Goal: Transaction & Acquisition: Download file/media

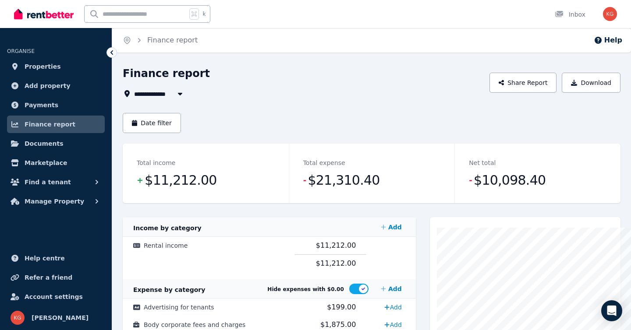
scroll to position [4, 0]
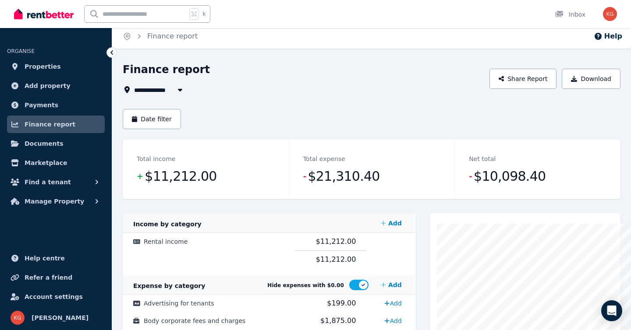
click at [35, 121] on span "Finance report" at bounding box center [50, 124] width 51 height 11
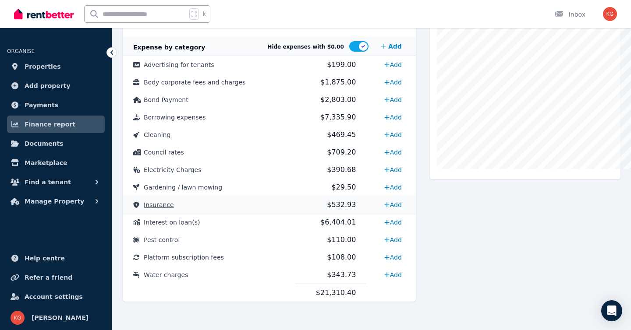
scroll to position [244, 0]
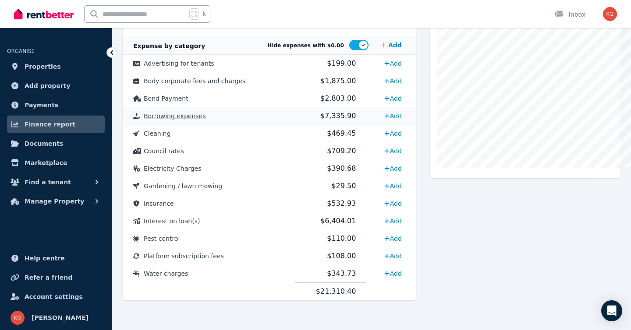
click at [327, 114] on span "$7,335.90" at bounding box center [337, 116] width 35 height 8
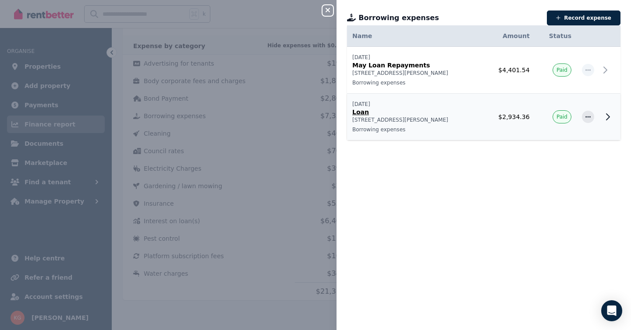
click at [431, 119] on p "[STREET_ADDRESS][PERSON_NAME]" at bounding box center [414, 119] width 124 height 7
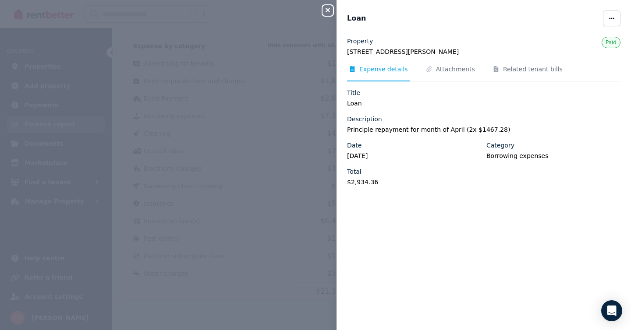
click at [329, 7] on icon "button" at bounding box center [327, 10] width 11 height 7
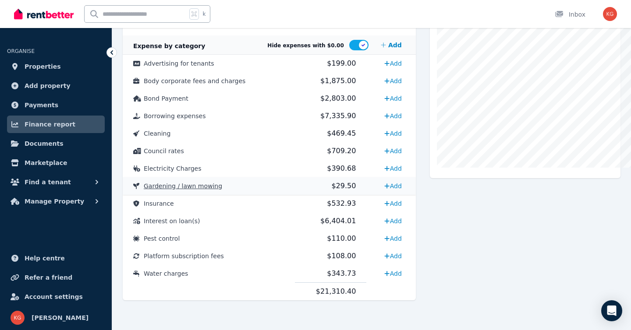
scroll to position [244, 0]
click at [270, 223] on td "Interest on loan(s)" at bounding box center [208, 221] width 172 height 18
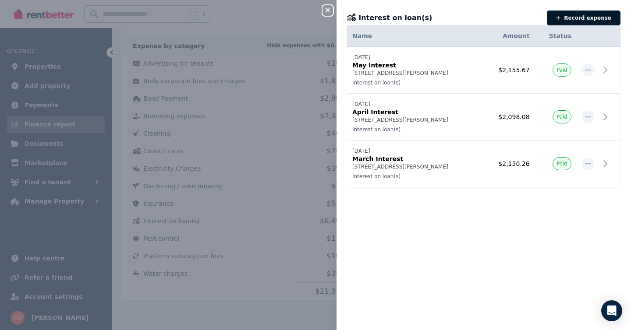
click at [578, 15] on button "Record expense" at bounding box center [584, 18] width 74 height 15
select select "**********"
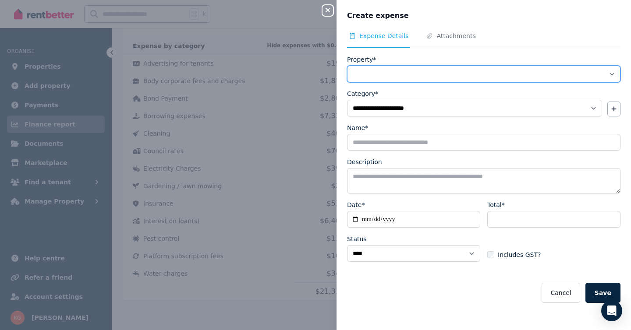
click at [468, 74] on select "**********" at bounding box center [483, 74] width 273 height 17
select select "**********"
click at [347, 66] on select "**********" at bounding box center [483, 74] width 273 height 17
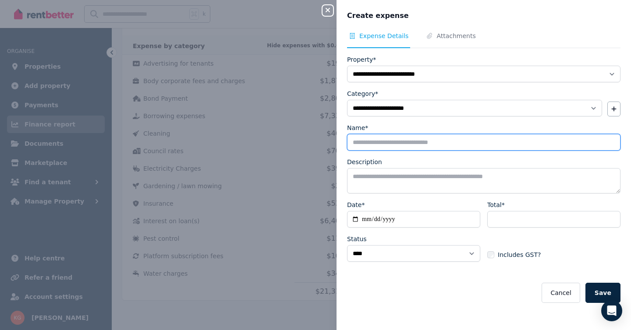
click at [413, 146] on input "Name*" at bounding box center [483, 142] width 273 height 17
type input "**********"
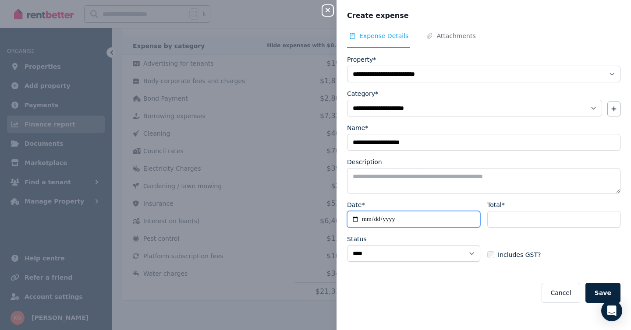
click at [461, 218] on input "Date*" at bounding box center [413, 219] width 133 height 17
click at [357, 220] on input "Date*" at bounding box center [413, 219] width 133 height 17
type input "**********"
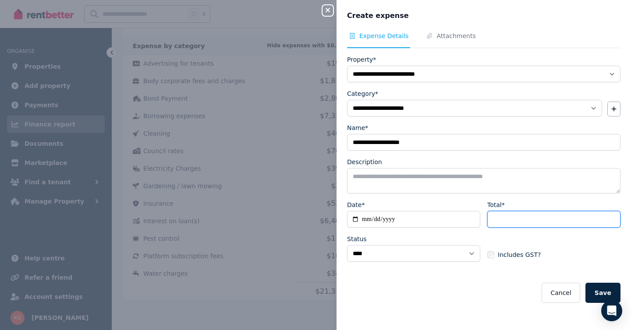
click at [553, 221] on input "Total*" at bounding box center [553, 219] width 133 height 17
paste input "*******"
type input "*******"
click at [494, 256] on label "Includes GST?" at bounding box center [513, 254] width 53 height 9
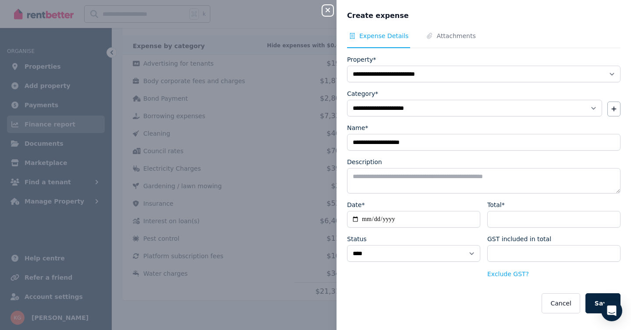
click at [500, 280] on form "**********" at bounding box center [483, 184] width 273 height 258
click at [500, 276] on button "Exclude GST?" at bounding box center [508, 274] width 42 height 9
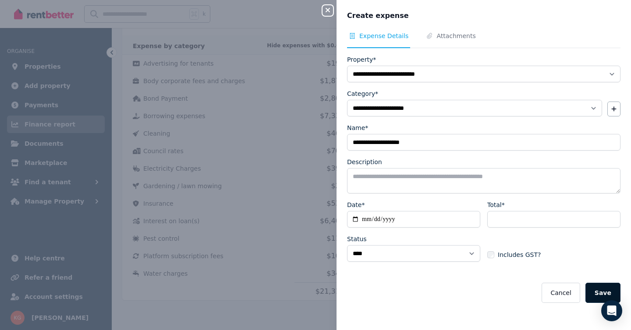
click at [595, 288] on button "Save" at bounding box center [602, 293] width 35 height 20
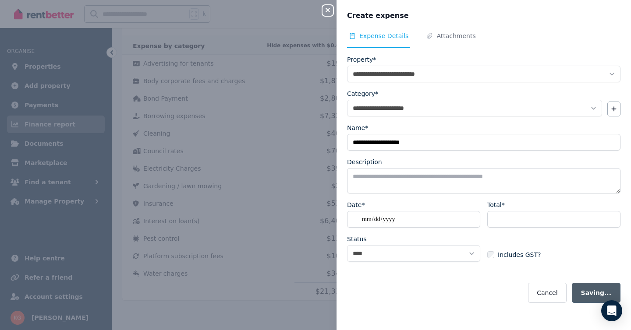
select select
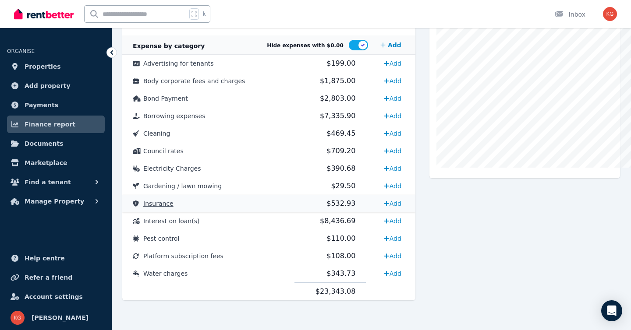
scroll to position [244, 0]
click at [352, 277] on td "$343.73" at bounding box center [330, 274] width 71 height 18
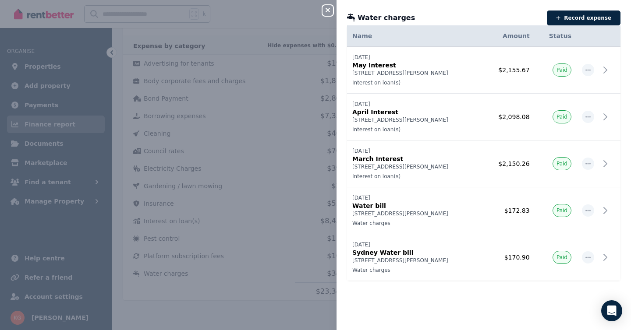
click at [281, 286] on div "Close panel Water charges Record expense Date Name Address Category Amount Stat…" at bounding box center [315, 165] width 631 height 330
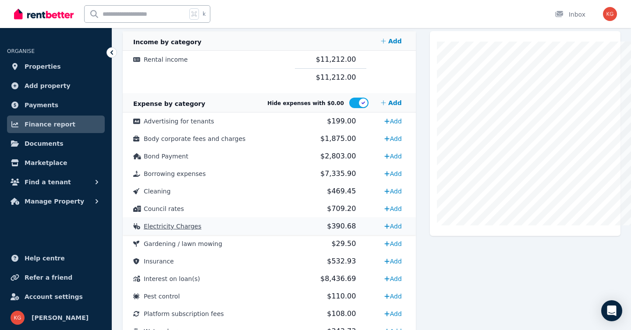
scroll to position [184, 0]
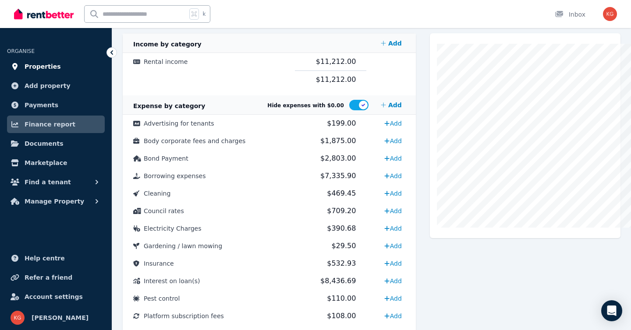
click at [39, 73] on link "Properties" at bounding box center [56, 67] width 98 height 18
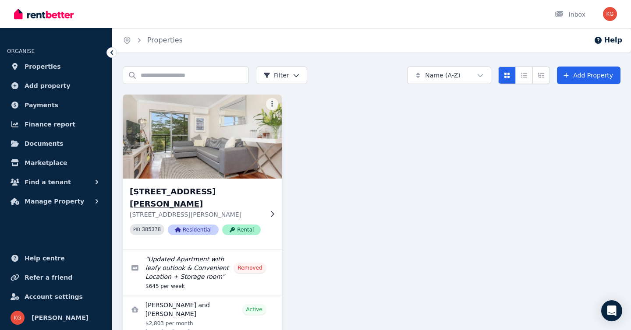
click at [184, 178] on img at bounding box center [202, 136] width 167 height 88
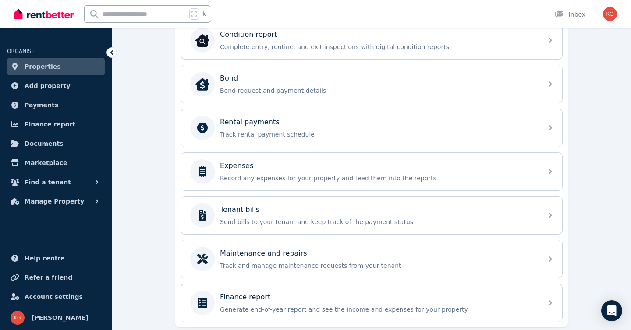
scroll to position [330, 0]
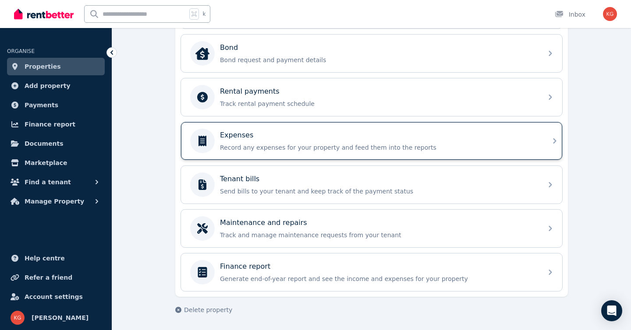
click at [253, 145] on p "Record any expenses for your property and feed them into the reports" at bounding box center [378, 147] width 317 height 9
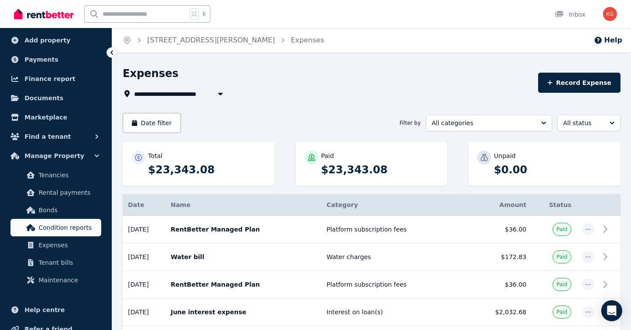
scroll to position [46, 0]
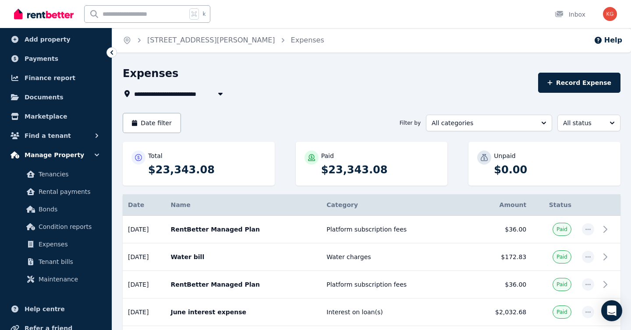
click at [54, 155] on span "Manage Property" at bounding box center [55, 155] width 60 height 11
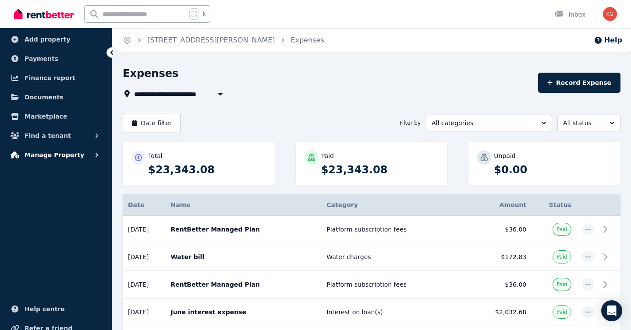
scroll to position [0, 0]
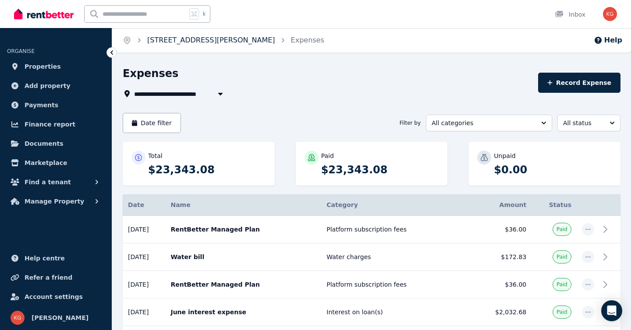
click at [222, 38] on link "3/19 Ashburn Pl, Gladesville" at bounding box center [211, 40] width 128 height 8
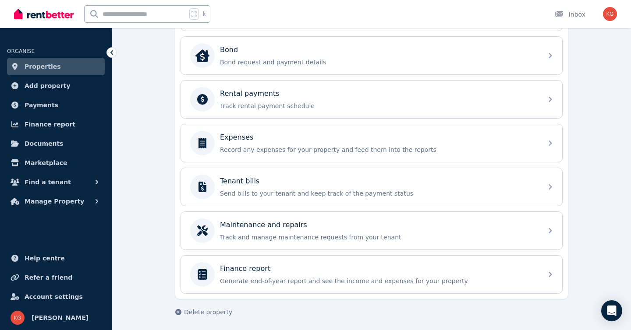
scroll to position [330, 0]
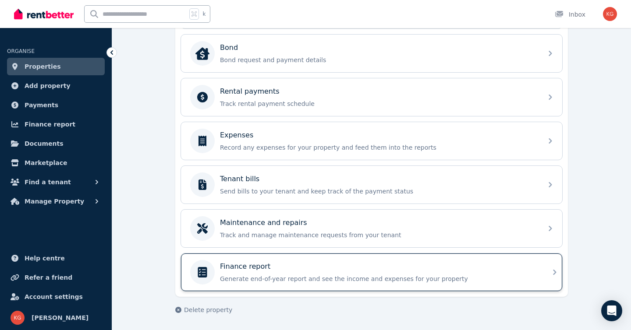
click at [312, 275] on p "Generate end-of-year report and see the income and expenses for your property" at bounding box center [378, 279] width 317 height 9
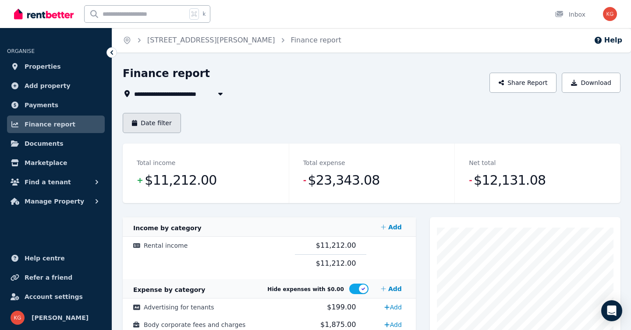
click at [154, 121] on button "Date filter" at bounding box center [152, 123] width 58 height 20
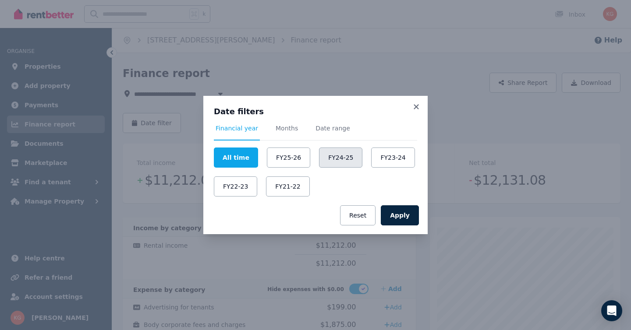
click at [329, 158] on button "FY24-25" at bounding box center [340, 158] width 43 height 20
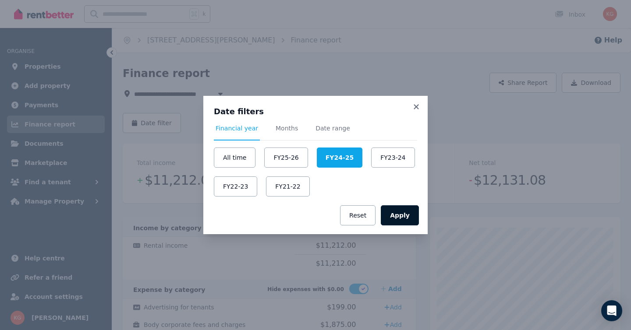
click at [406, 218] on button "Apply" at bounding box center [400, 215] width 38 height 20
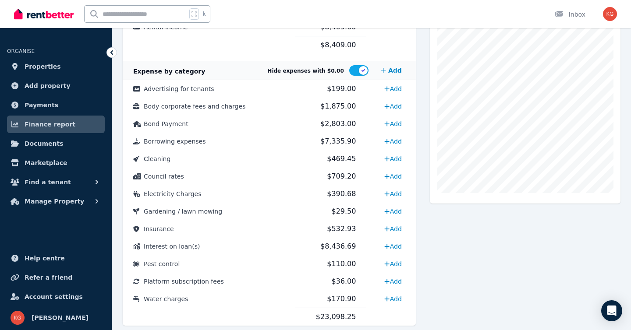
scroll to position [222, 0]
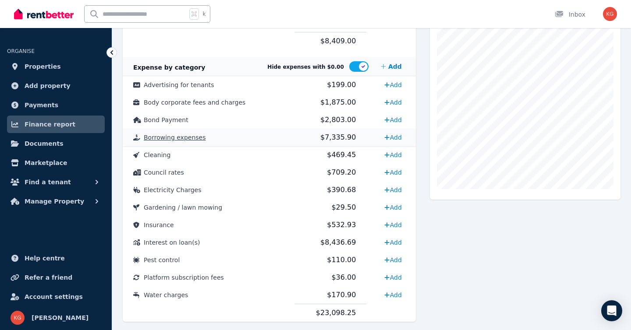
click at [328, 140] on span "$7,335.90" at bounding box center [337, 137] width 35 height 8
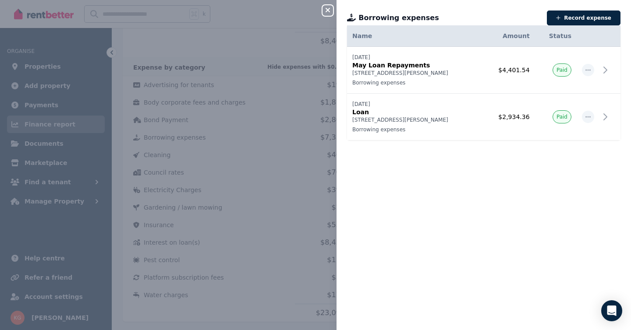
click at [328, 12] on icon "button" at bounding box center [327, 10] width 11 height 7
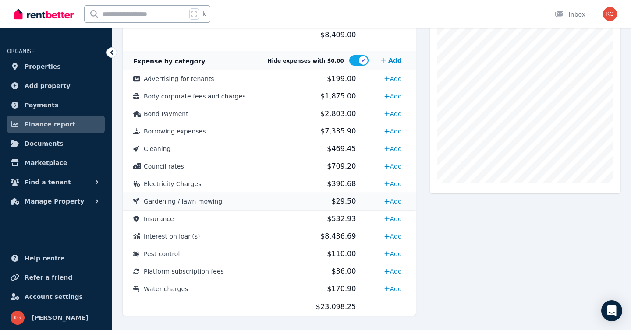
scroll to position [229, 0]
click at [303, 183] on td "$390.68" at bounding box center [330, 184] width 71 height 18
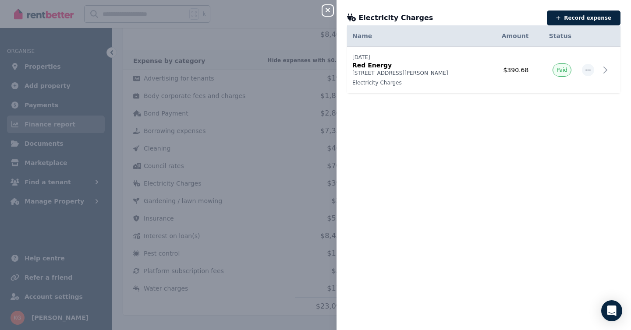
click at [328, 10] on icon "button" at bounding box center [327, 10] width 4 height 4
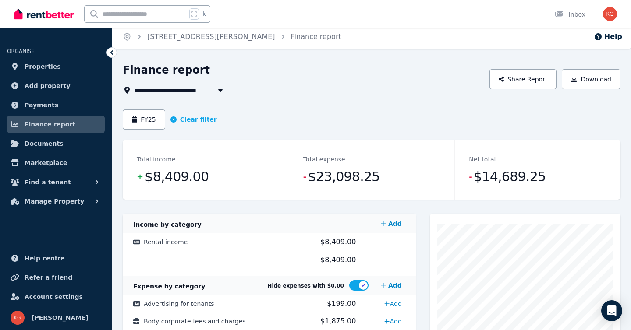
scroll to position [0, 0]
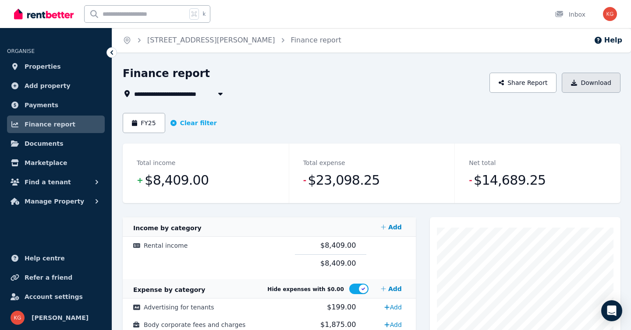
click at [605, 81] on button "Download" at bounding box center [590, 83] width 59 height 20
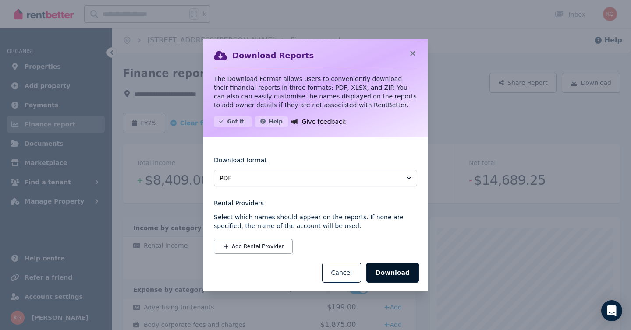
click at [389, 275] on button "Download" at bounding box center [392, 273] width 53 height 20
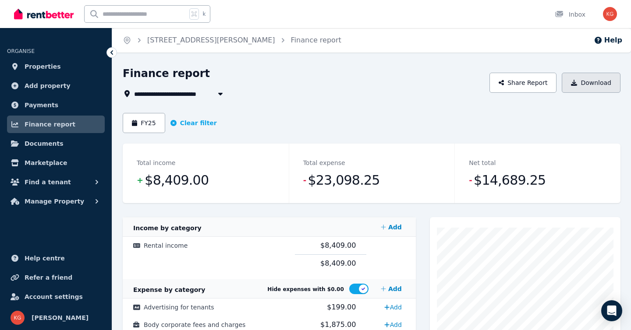
click at [578, 88] on button "Download" at bounding box center [590, 83] width 59 height 20
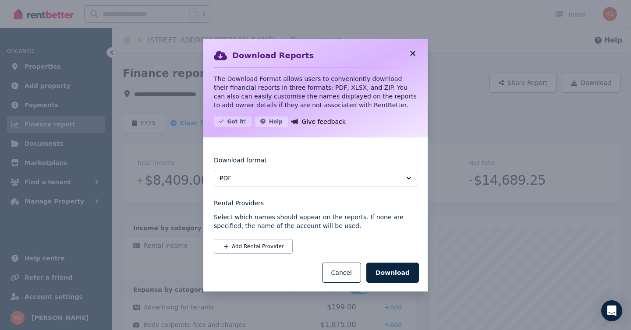
click at [413, 52] on icon at bounding box center [412, 53] width 9 height 8
